Goal: Task Accomplishment & Management: Use online tool/utility

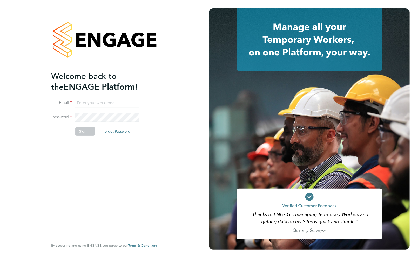
type input "sharon.clarke@justice.gov.uk"
click at [82, 131] on button "Sign In" at bounding box center [85, 131] width 20 height 8
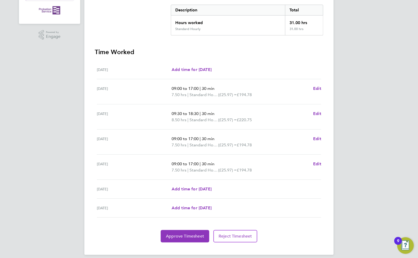
scroll to position [109, 0]
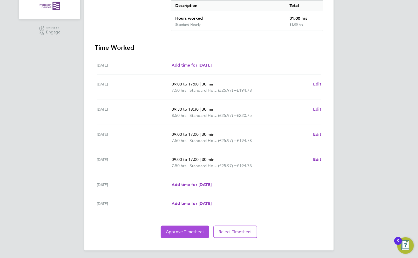
click at [194, 231] on span "Approve Timesheet" at bounding box center [185, 232] width 38 height 5
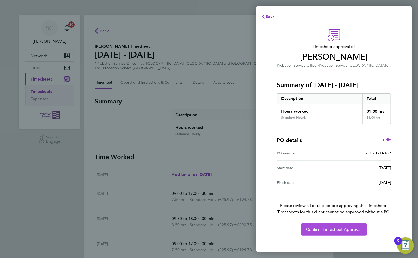
click at [324, 232] on button "Confirm Timesheet Approval" at bounding box center [334, 230] width 66 height 12
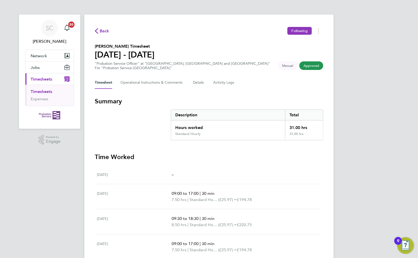
click at [367, 188] on div "SC [PERSON_NAME] Notifications 20 Applications: Network Sites Jobs Placements C…" at bounding box center [209, 172] width 418 height 344
